Goal: Information Seeking & Learning: Learn about a topic

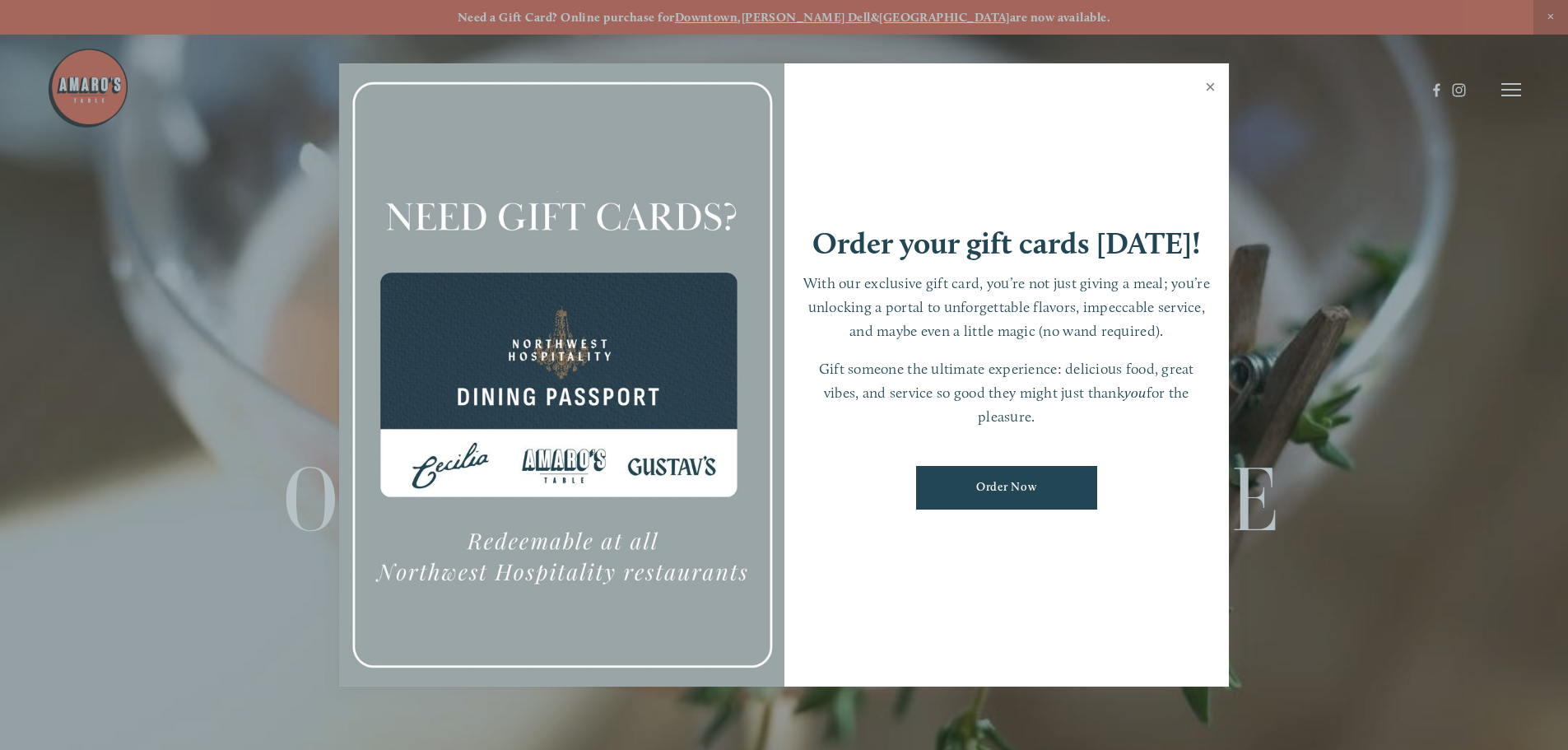
click at [1204, 84] on link "Close" at bounding box center [1209, 89] width 32 height 46
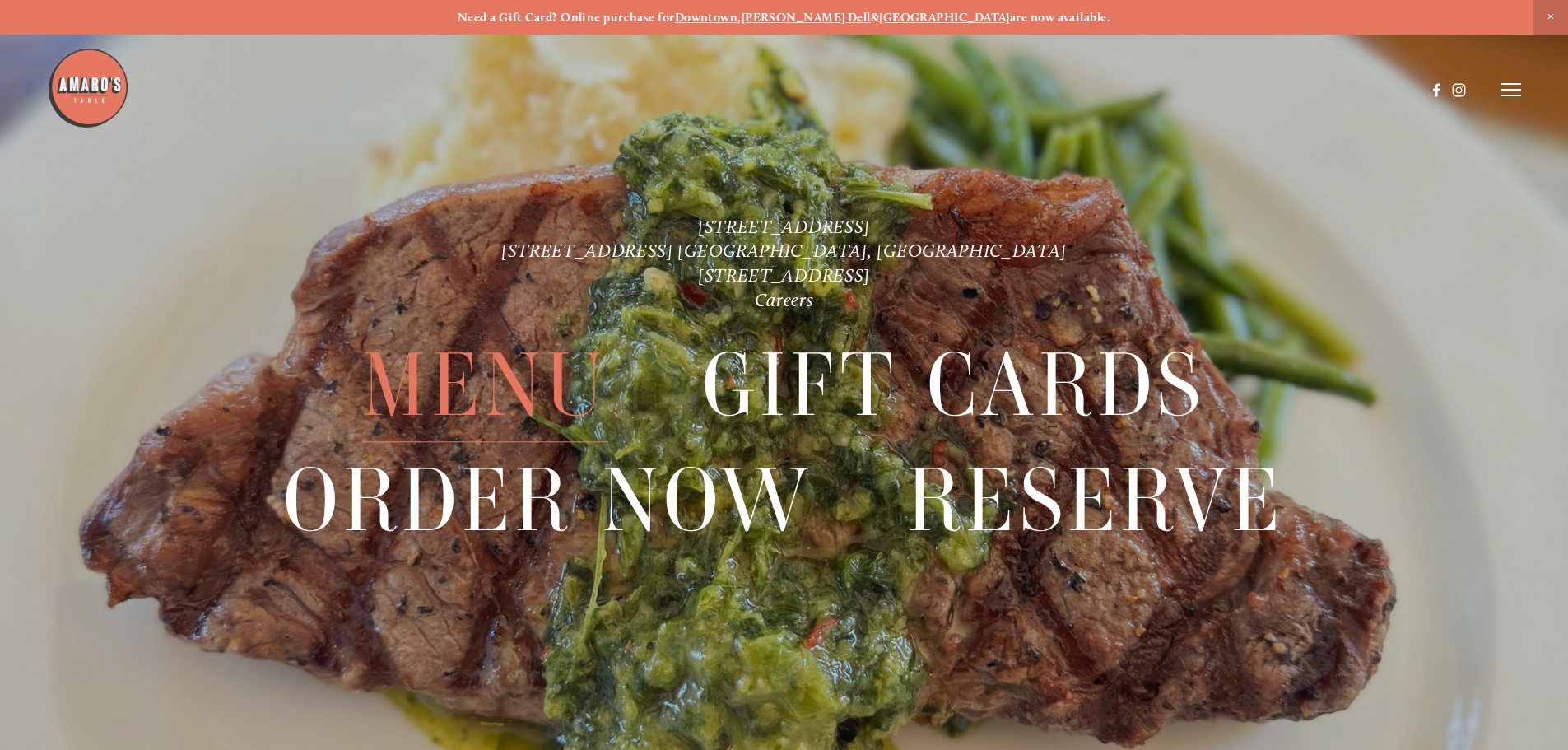
click at [424, 417] on span "Menu" at bounding box center [484, 386] width 245 height 113
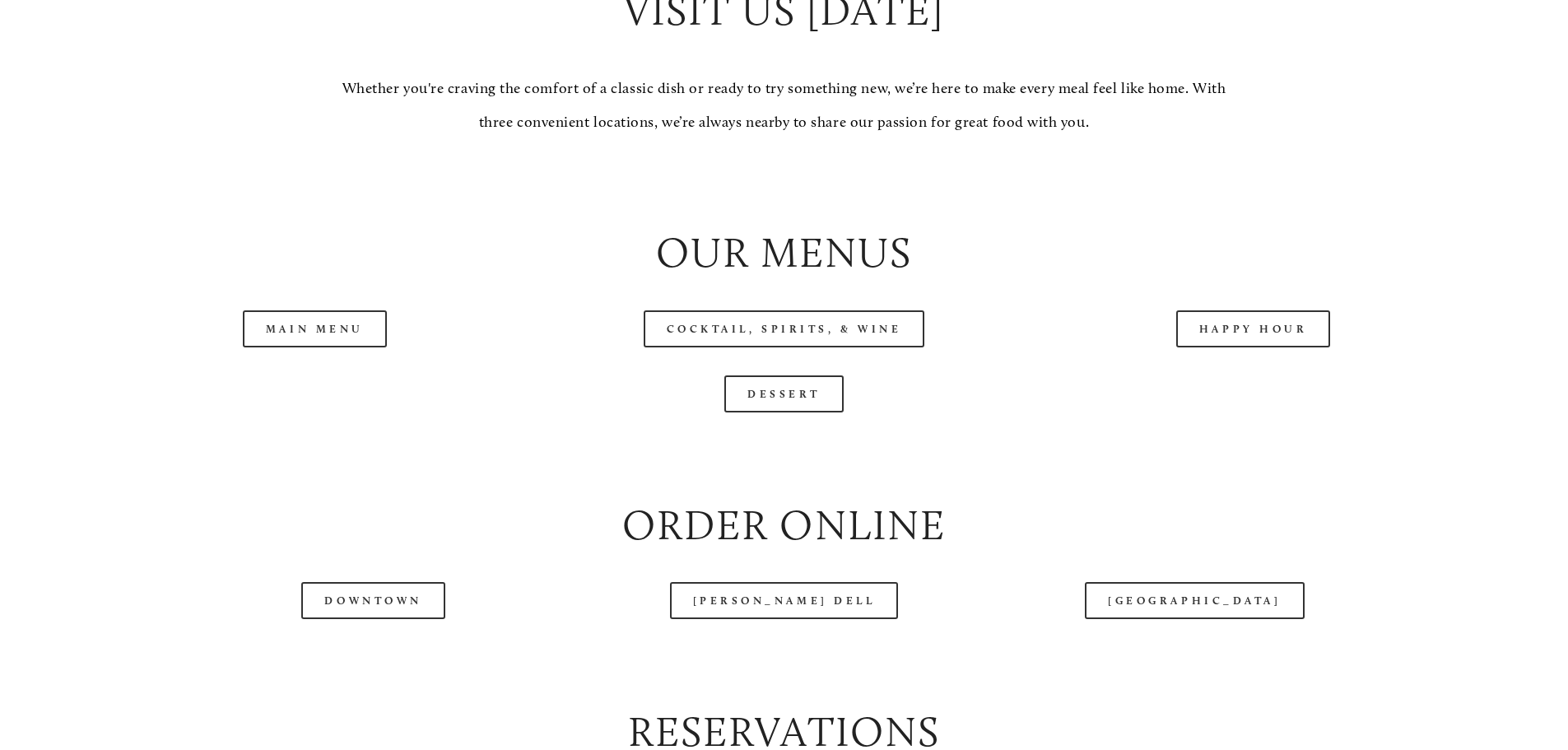
scroll to position [1729, 0]
click at [1282, 346] on link "Happy Hour" at bounding box center [1253, 327] width 155 height 37
click at [303, 346] on link "Main Menu" at bounding box center [314, 327] width 144 height 37
